Goal: Task Accomplishment & Management: Use online tool/utility

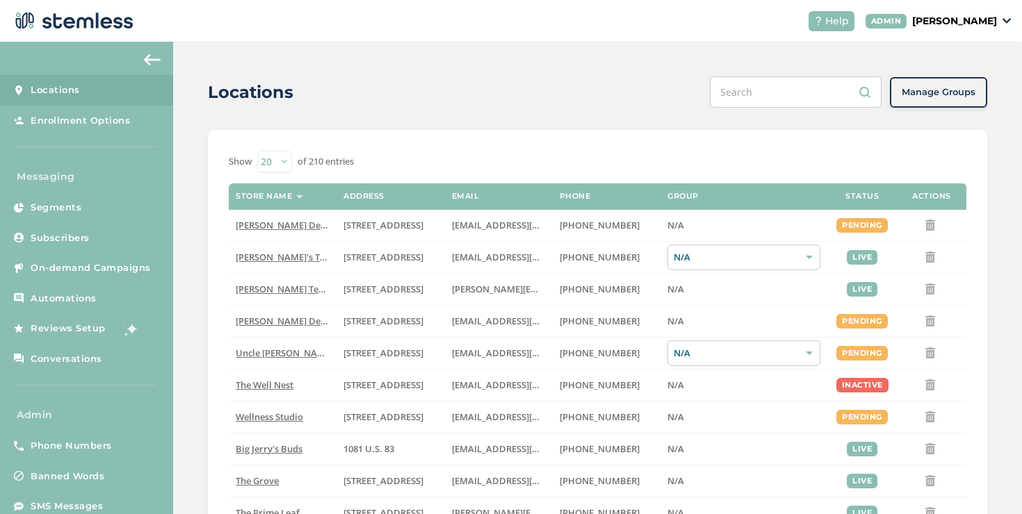
click at [922, 25] on p "[PERSON_NAME]" at bounding box center [954, 21] width 85 height 15
click at [935, 95] on span "Impersonate" at bounding box center [961, 100] width 68 height 14
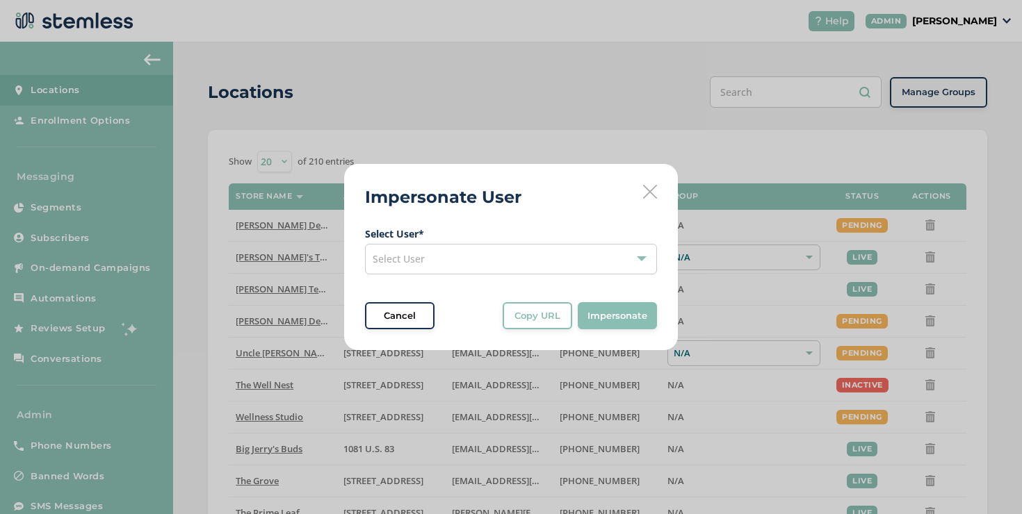
click at [463, 234] on label "Select User *" at bounding box center [511, 234] width 292 height 15
click at [466, 252] on div "Select User" at bounding box center [511, 259] width 292 height 31
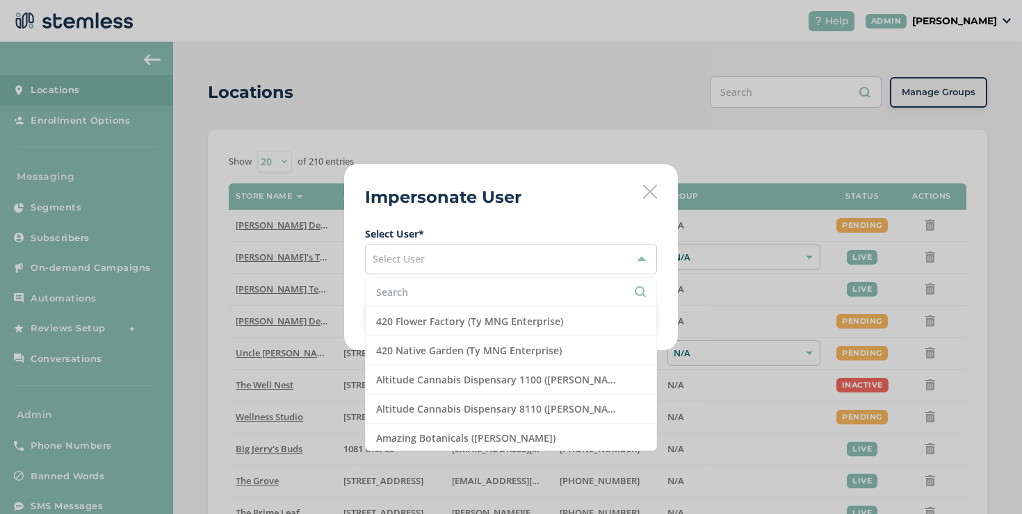
click at [458, 299] on input "text" at bounding box center [511, 292] width 270 height 15
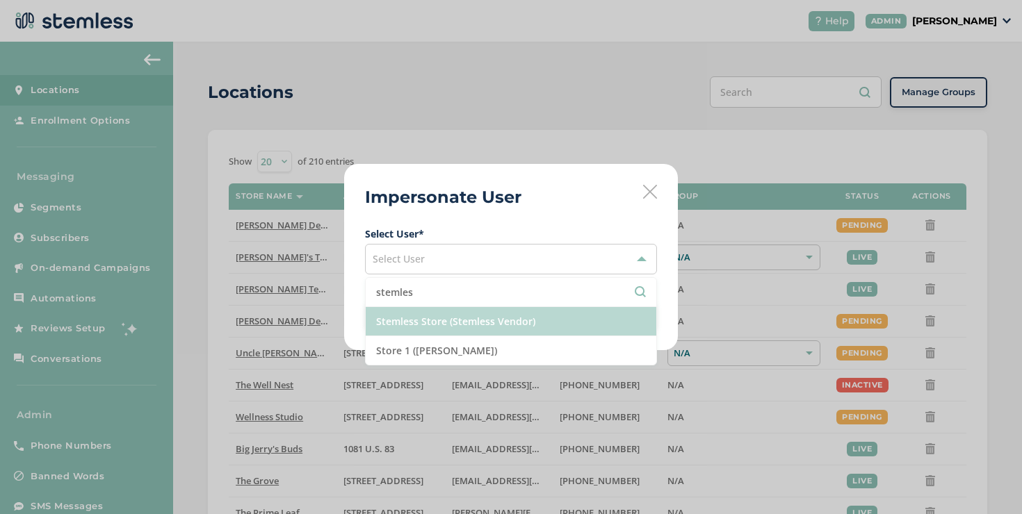
type input "stemles"
click at [454, 325] on li "Stemless Store (Stemless Vendor)" at bounding box center [511, 321] width 290 height 29
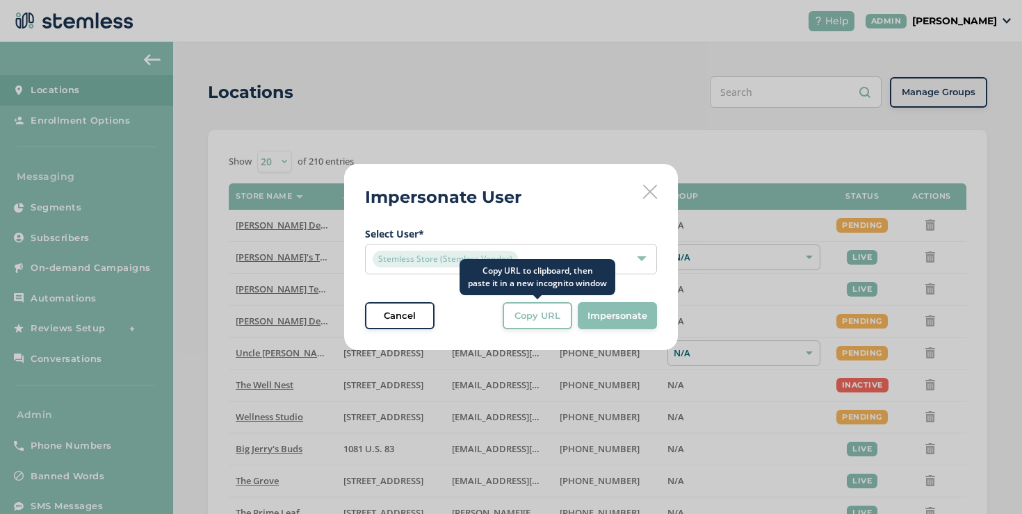
click at [532, 315] on span "Copy URL" at bounding box center [537, 316] width 46 height 14
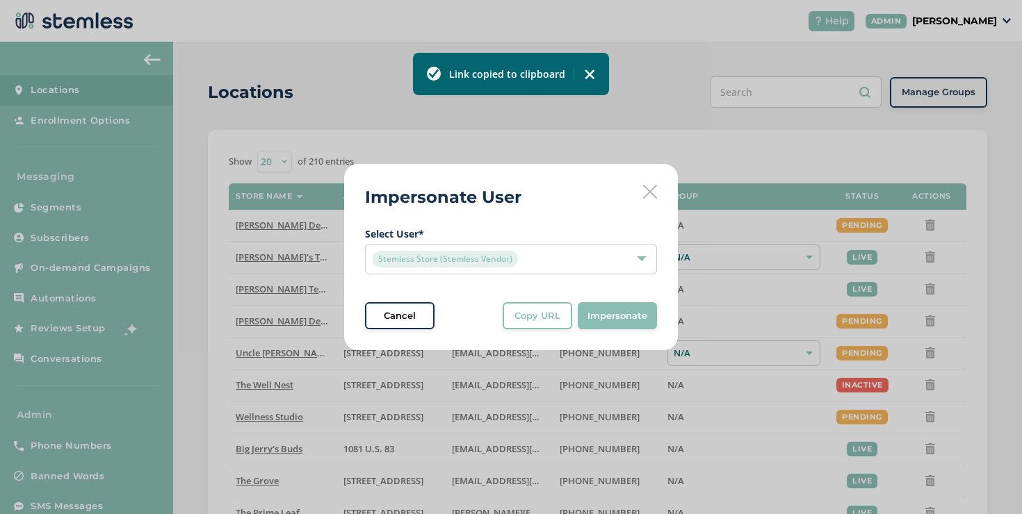
click at [651, 188] on icon at bounding box center [650, 192] width 14 height 14
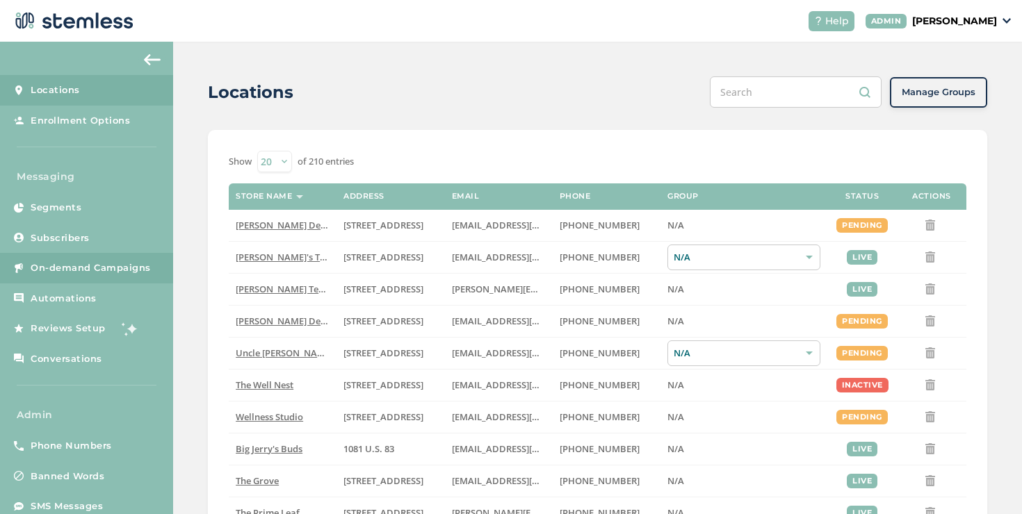
click at [65, 272] on span "On-demand Campaigns" at bounding box center [91, 268] width 120 height 14
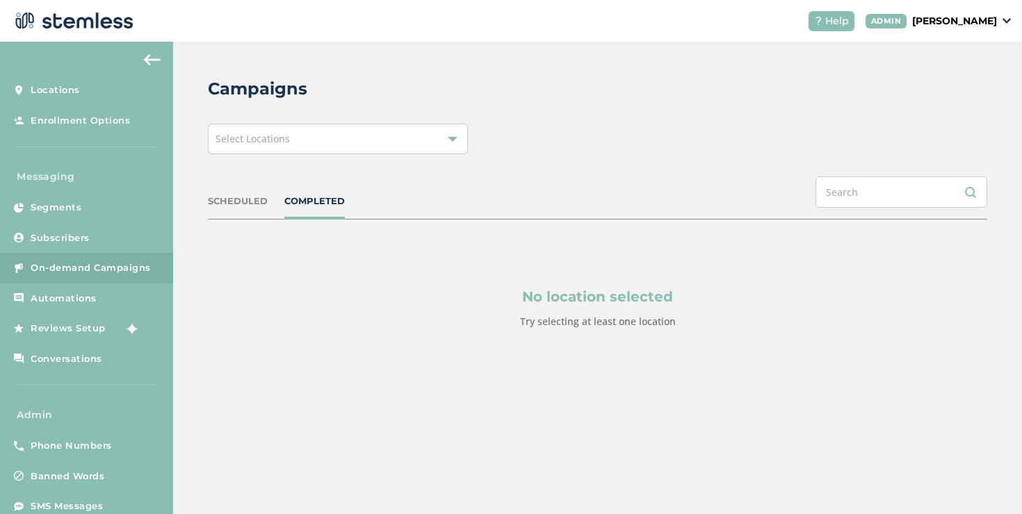
click at [269, 150] on div "Select Locations" at bounding box center [338, 139] width 260 height 31
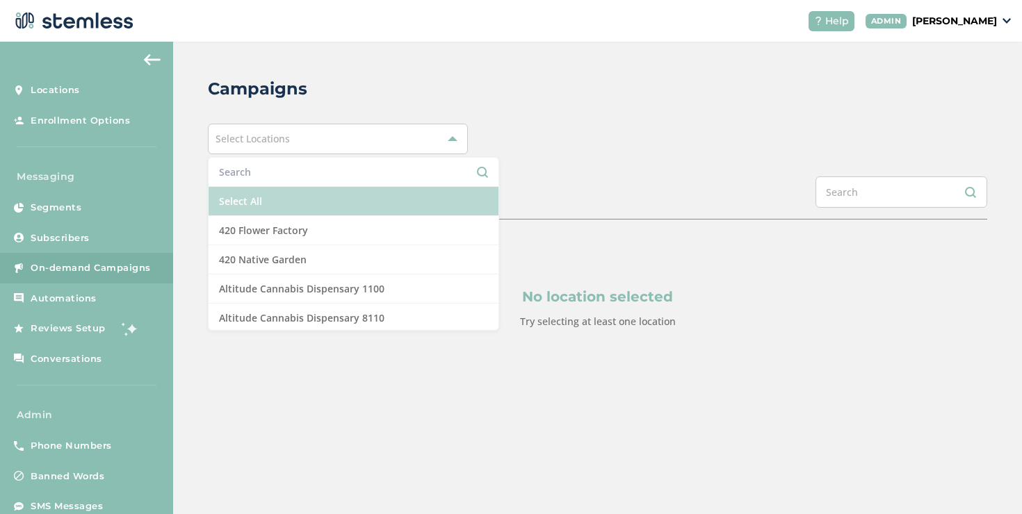
click at [256, 192] on li "Select All" at bounding box center [353, 201] width 290 height 29
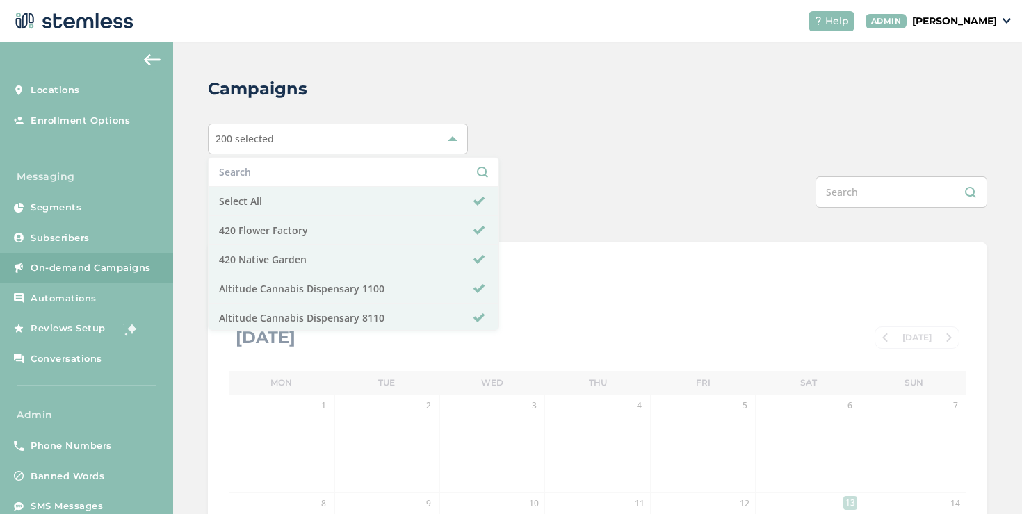
click at [591, 177] on div "SCHEDULED COMPLETED" at bounding box center [597, 198] width 779 height 43
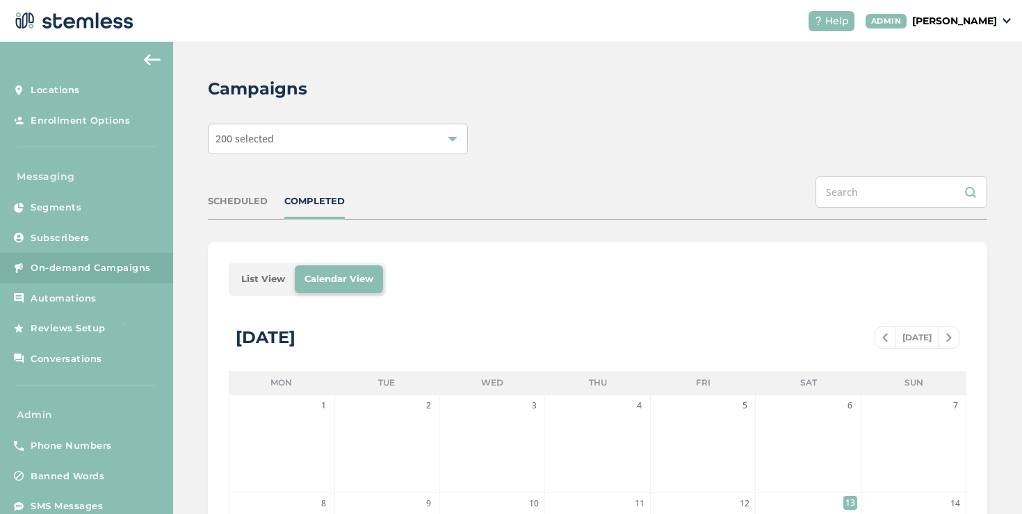
click at [259, 279] on li "List View" at bounding box center [262, 279] width 63 height 28
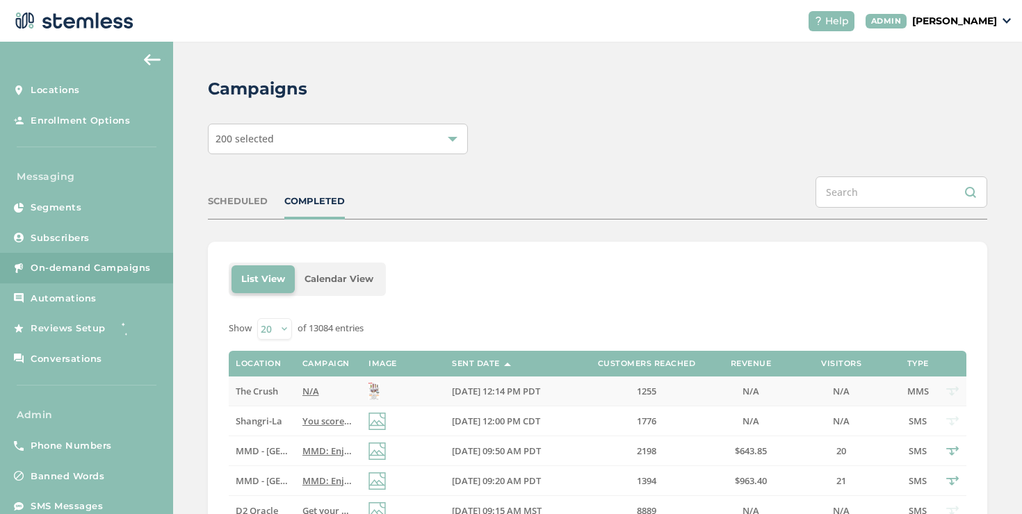
click at [256, 393] on span "The Crush" at bounding box center [257, 391] width 42 height 13
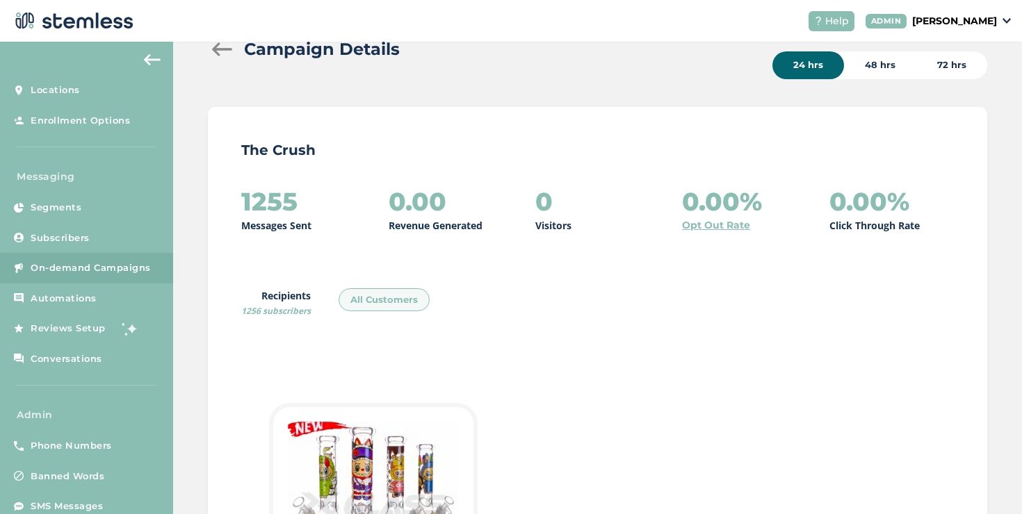
scroll to position [54, 0]
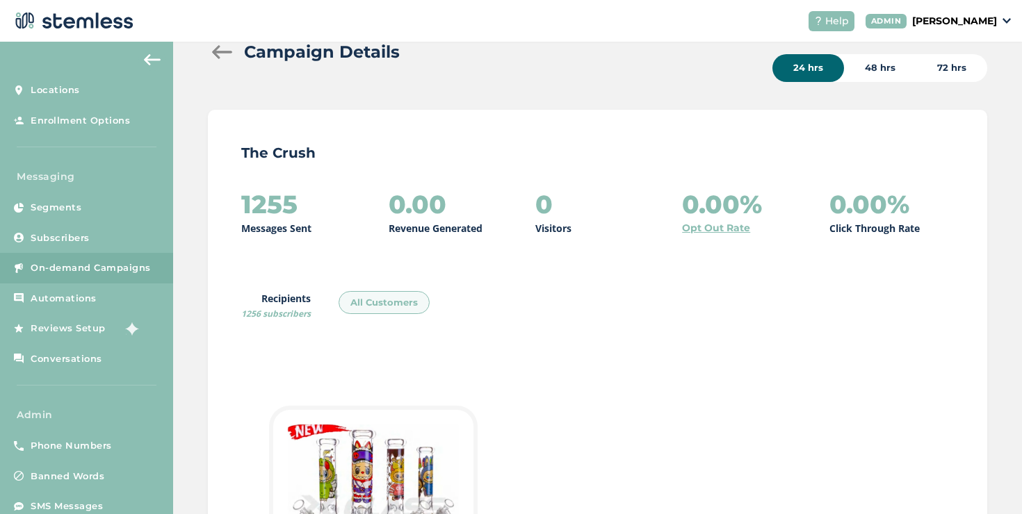
click at [221, 60] on div "Campaign Details" at bounding box center [445, 52] width 475 height 25
click at [220, 56] on div at bounding box center [222, 52] width 28 height 14
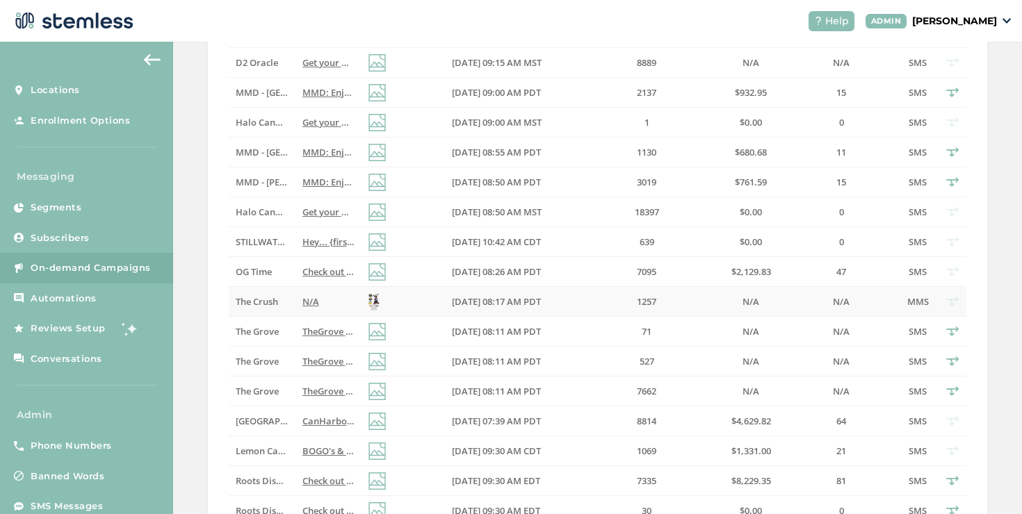
scroll to position [441, 0]
